Goal: Information Seeking & Learning: Learn about a topic

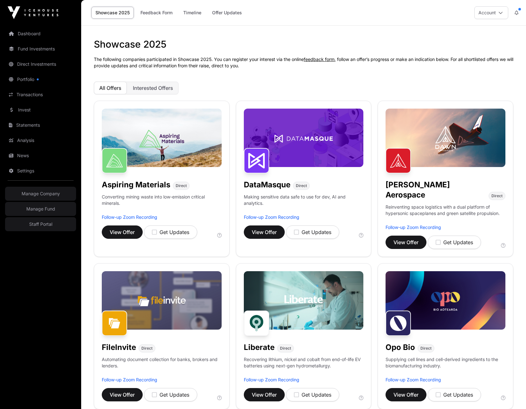
scroll to position [23, 0]
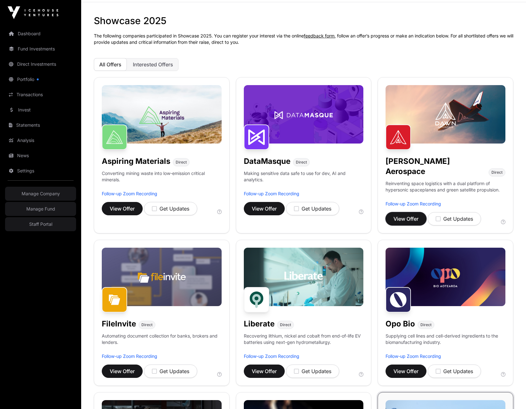
click at [402, 215] on span "View Offer" at bounding box center [406, 219] width 25 height 8
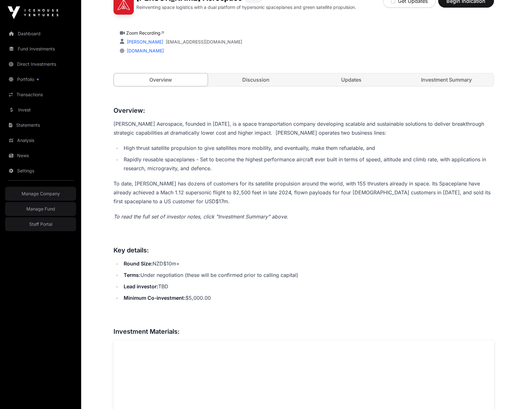
scroll to position [162, 0]
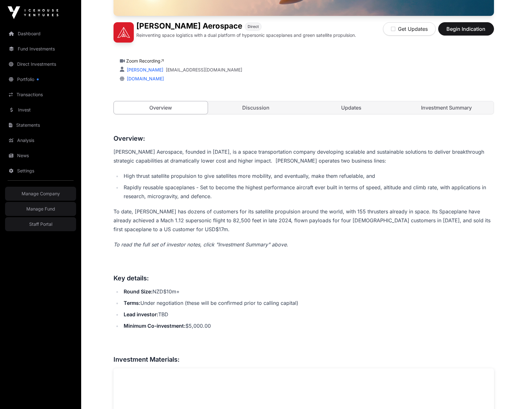
click at [362, 109] on link "Updates" at bounding box center [352, 107] width 94 height 13
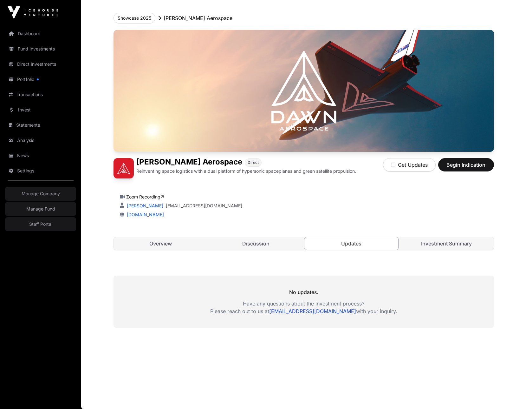
click at [452, 246] on link "Investment Summary" at bounding box center [447, 243] width 94 height 13
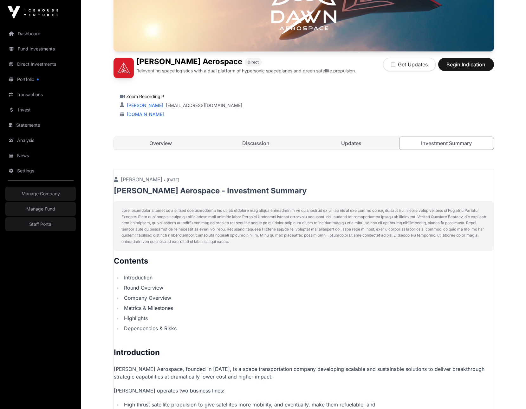
scroll to position [127, 0]
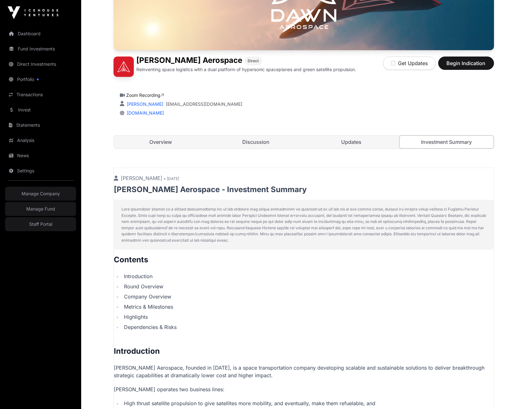
click at [148, 141] on link "Overview" at bounding box center [161, 142] width 94 height 13
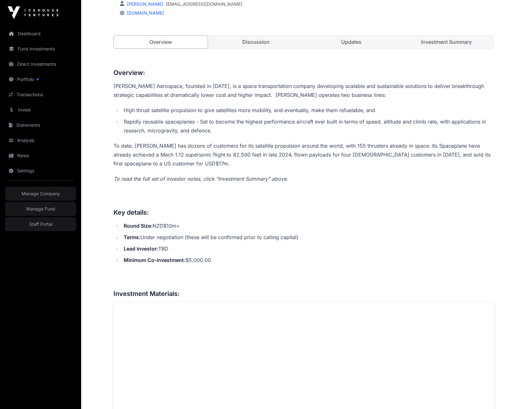
scroll to position [227, 0]
click at [295, 159] on p "To date, Dawn has dozens of customers for its satellite propulsion around the w…" at bounding box center [304, 155] width 381 height 27
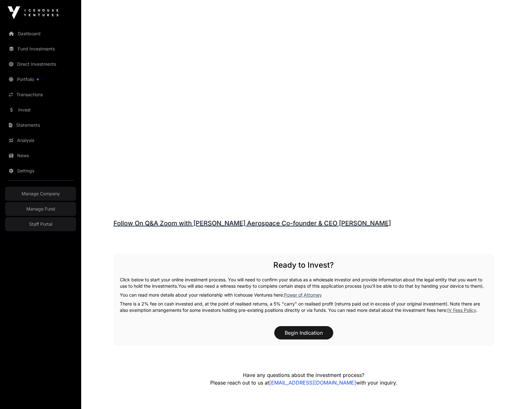
scroll to position [878, 0]
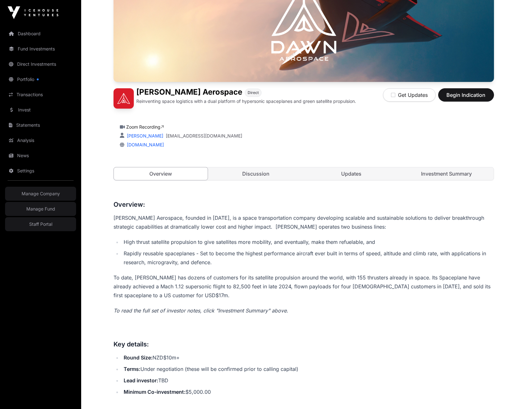
click at [337, 172] on link "Updates" at bounding box center [352, 173] width 94 height 13
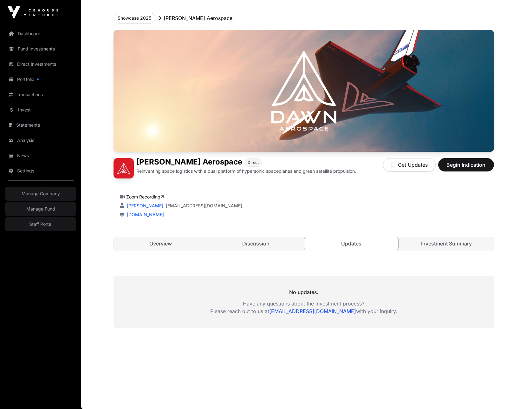
scroll to position [26, 0]
click at [254, 241] on link "Discussion" at bounding box center [256, 243] width 94 height 13
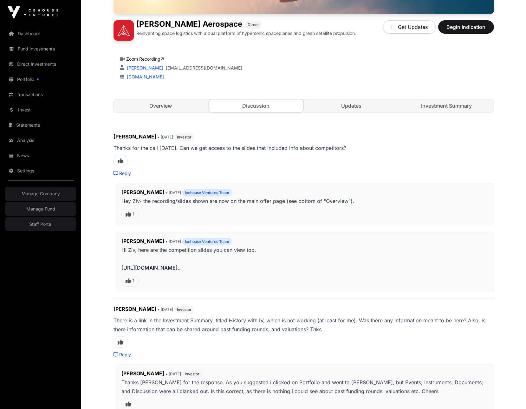
scroll to position [174, 0]
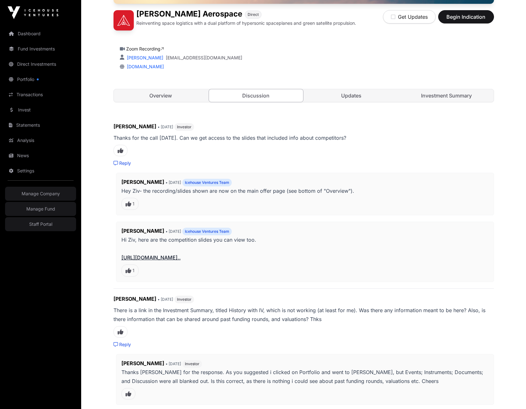
click at [163, 258] on link "[URL][DOMAIN_NAME].." at bounding box center [151, 257] width 59 height 6
